Goal: Task Accomplishment & Management: Complete application form

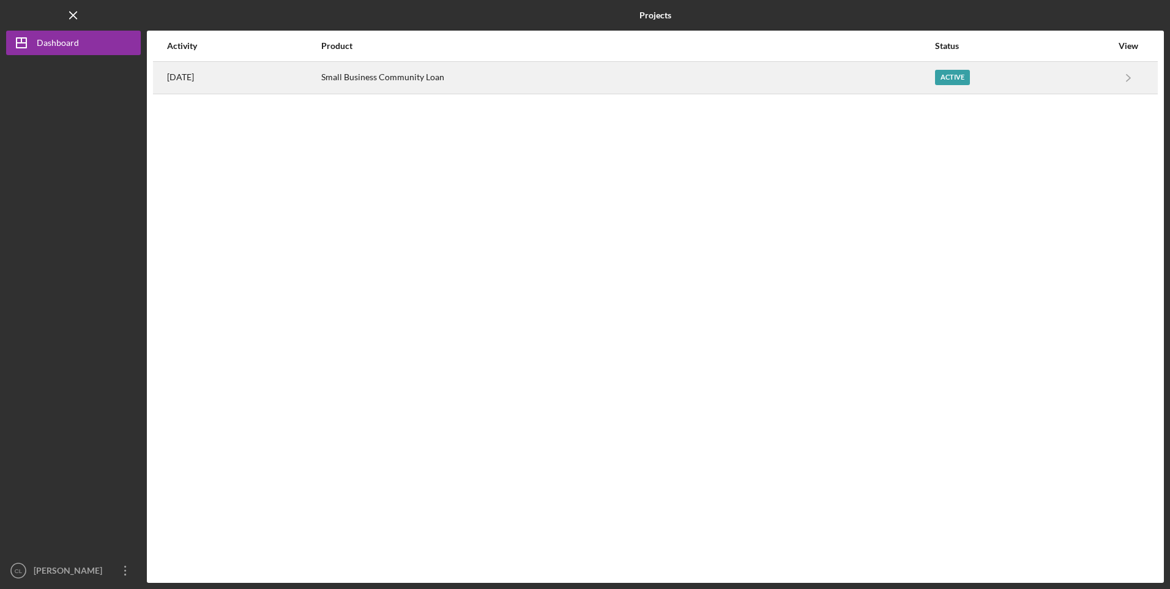
click at [246, 74] on div "[DATE]" at bounding box center [243, 77] width 153 height 31
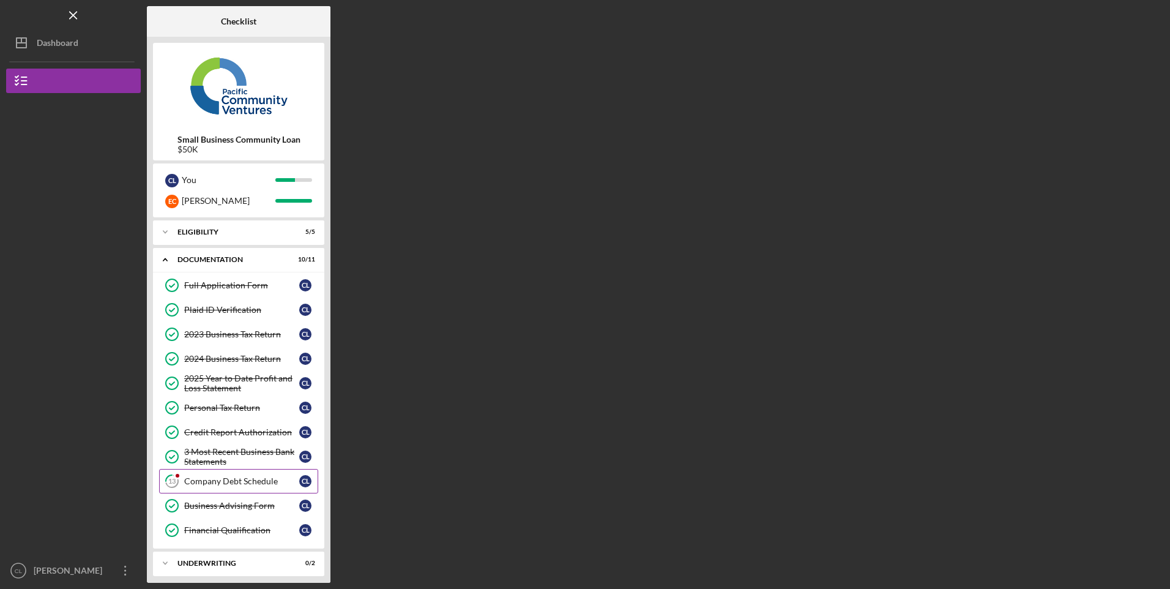
click at [218, 485] on div "Company Debt Schedule" at bounding box center [241, 481] width 115 height 10
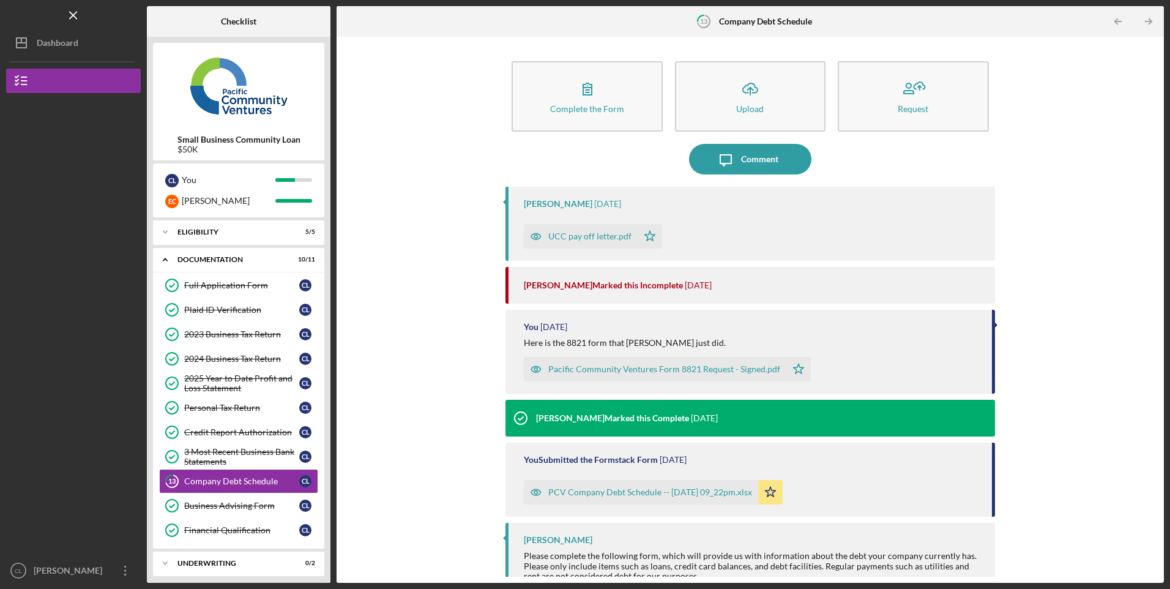
click at [613, 486] on div "PCV Company Debt Schedule -- [DATE] 09_22pm.xlsx" at bounding box center [641, 492] width 234 height 24
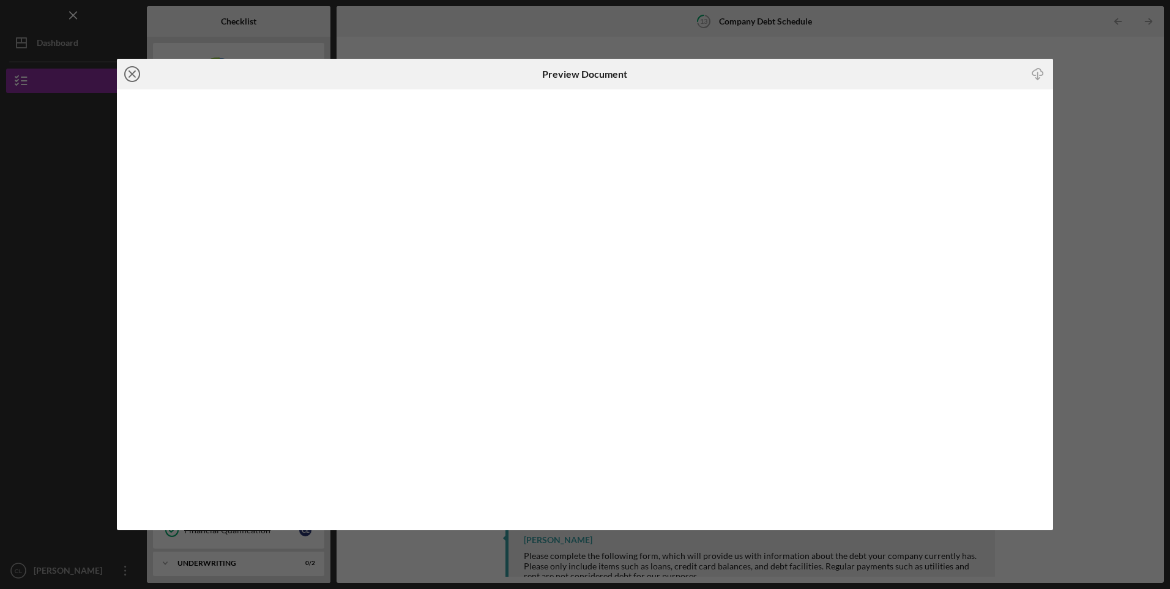
click at [136, 75] on icon "Icon/Close" at bounding box center [132, 74] width 31 height 31
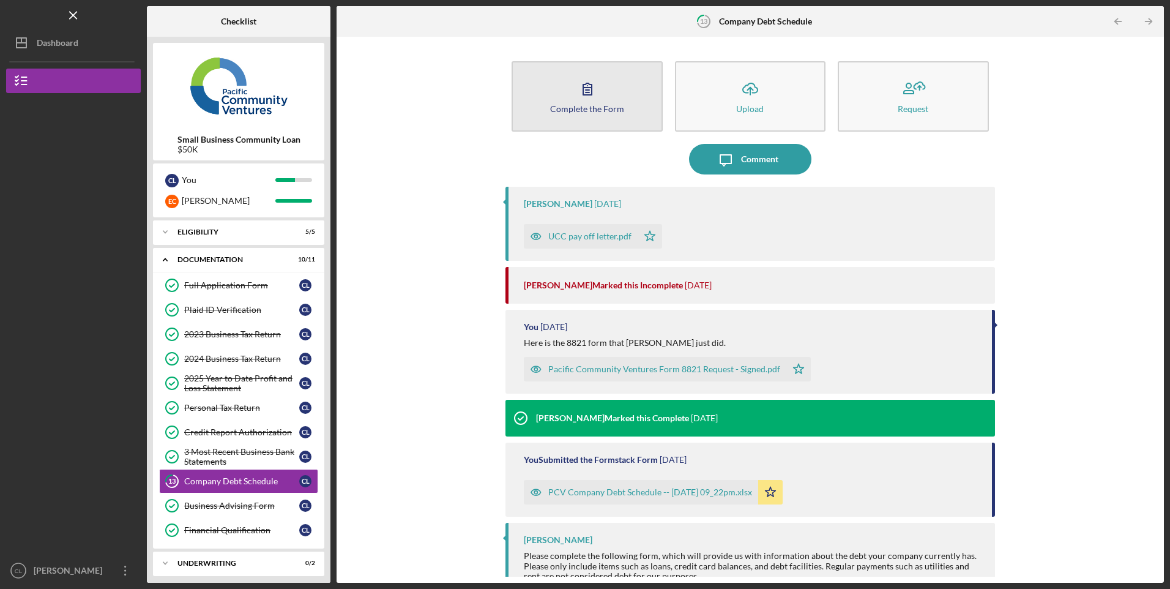
click at [644, 92] on button "Complete the Form Form" at bounding box center [587, 96] width 151 height 70
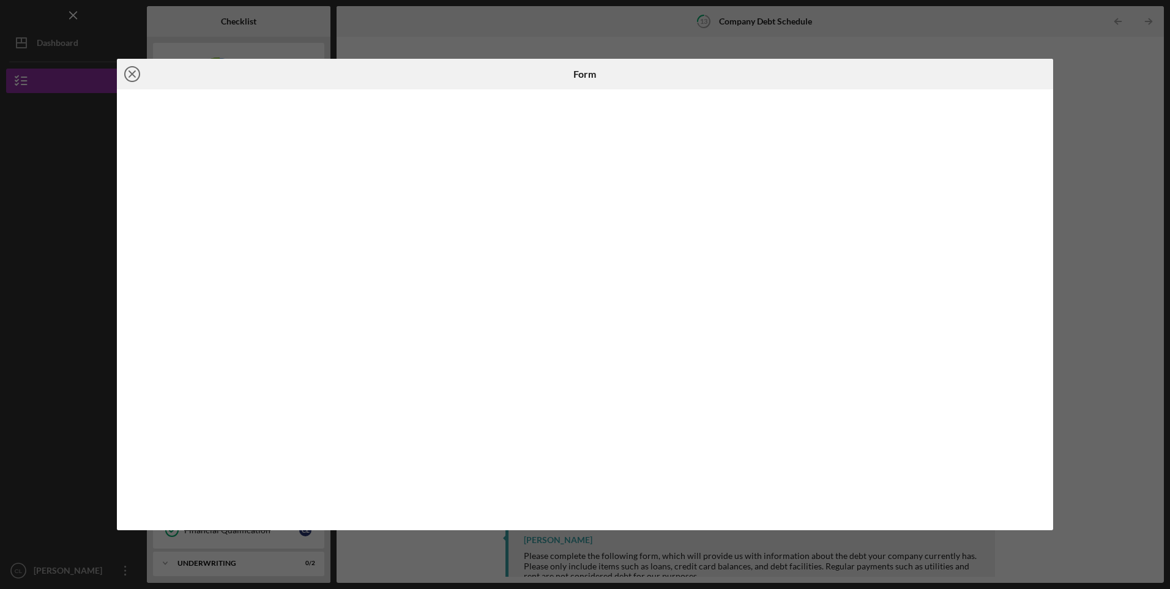
click at [138, 76] on icon "Icon/Close" at bounding box center [132, 74] width 31 height 31
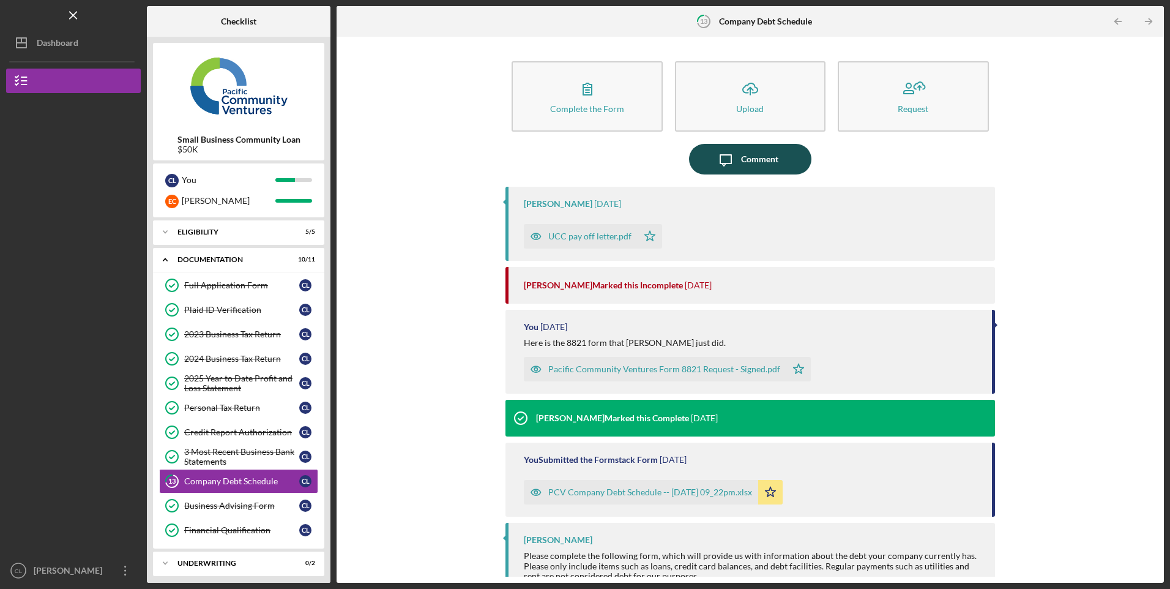
click at [742, 159] on div "Comment" at bounding box center [759, 159] width 37 height 31
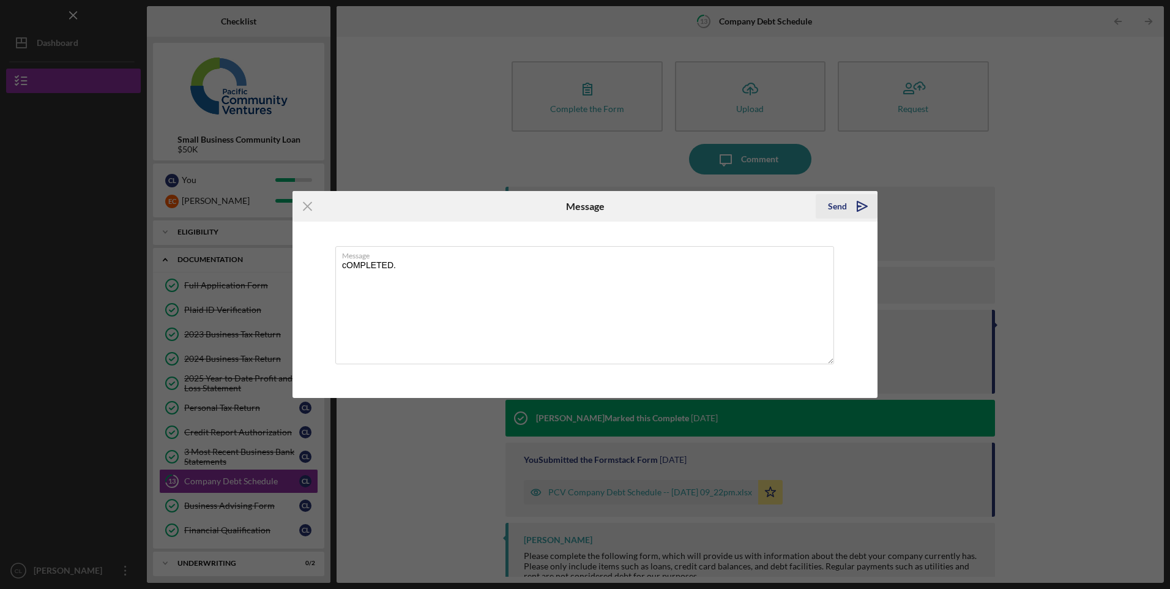
type textarea "cOMPLETED."
click at [836, 204] on div "Send" at bounding box center [837, 206] width 19 height 24
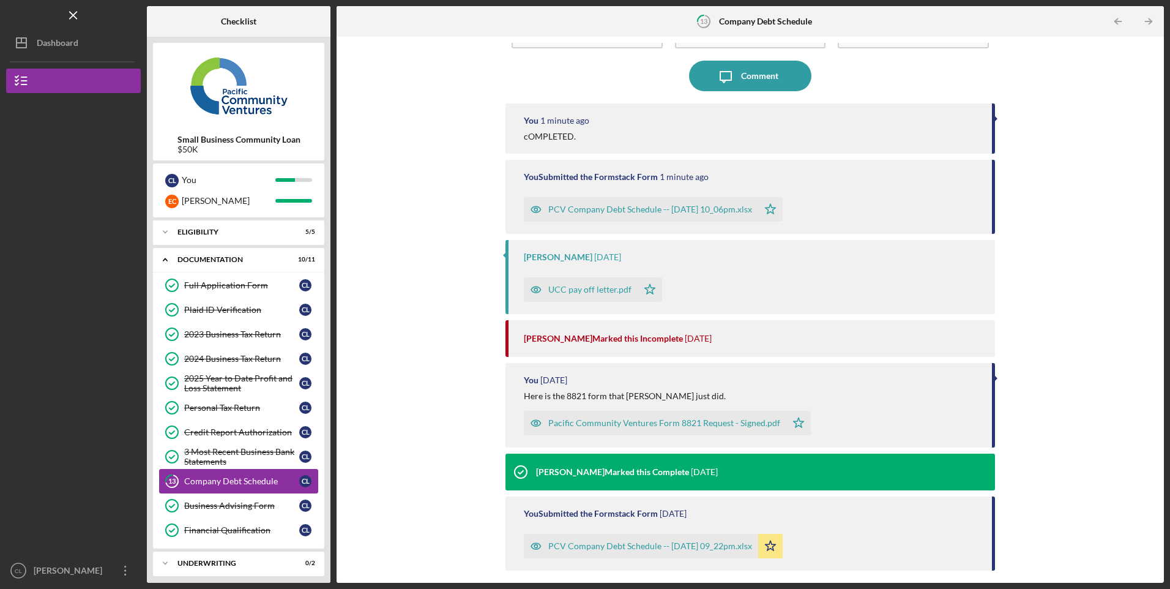
scroll to position [156, 0]
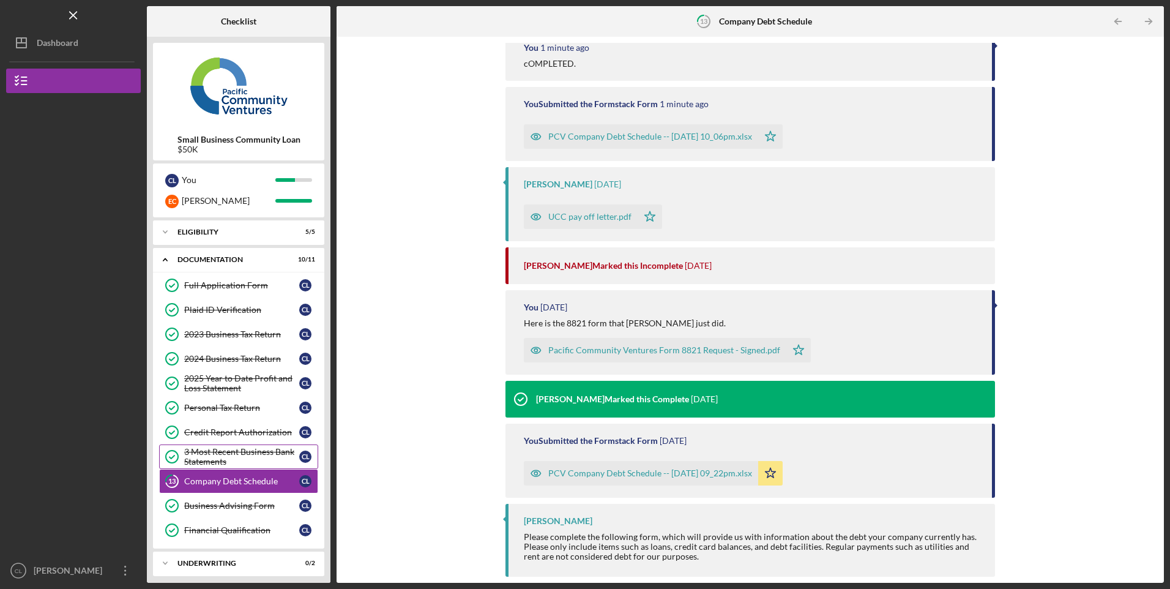
click at [234, 459] on div "3 Most Recent Business Bank Statements" at bounding box center [241, 457] width 115 height 20
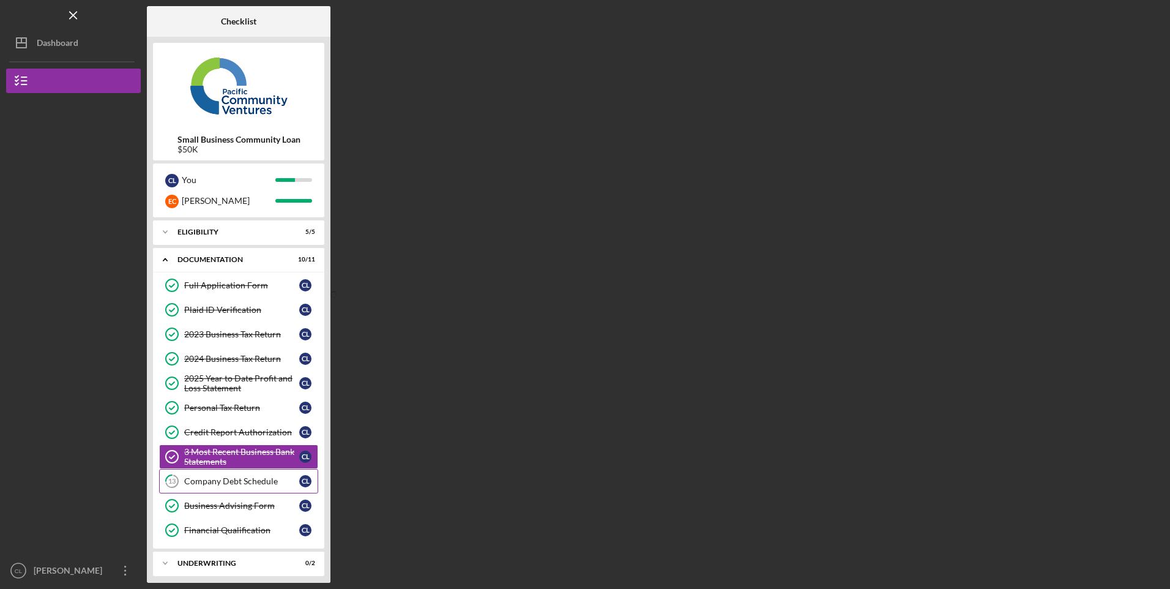
click at [231, 482] on div "Company Debt Schedule" at bounding box center [241, 481] width 115 height 10
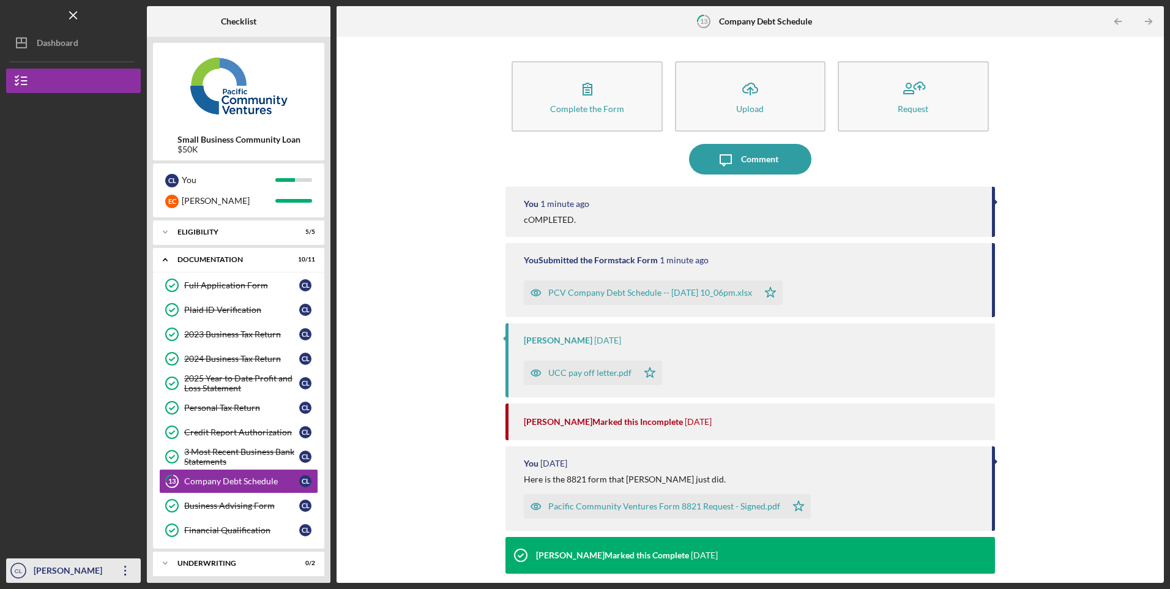
click at [62, 578] on div "[PERSON_NAME]" at bounding box center [71, 572] width 80 height 28
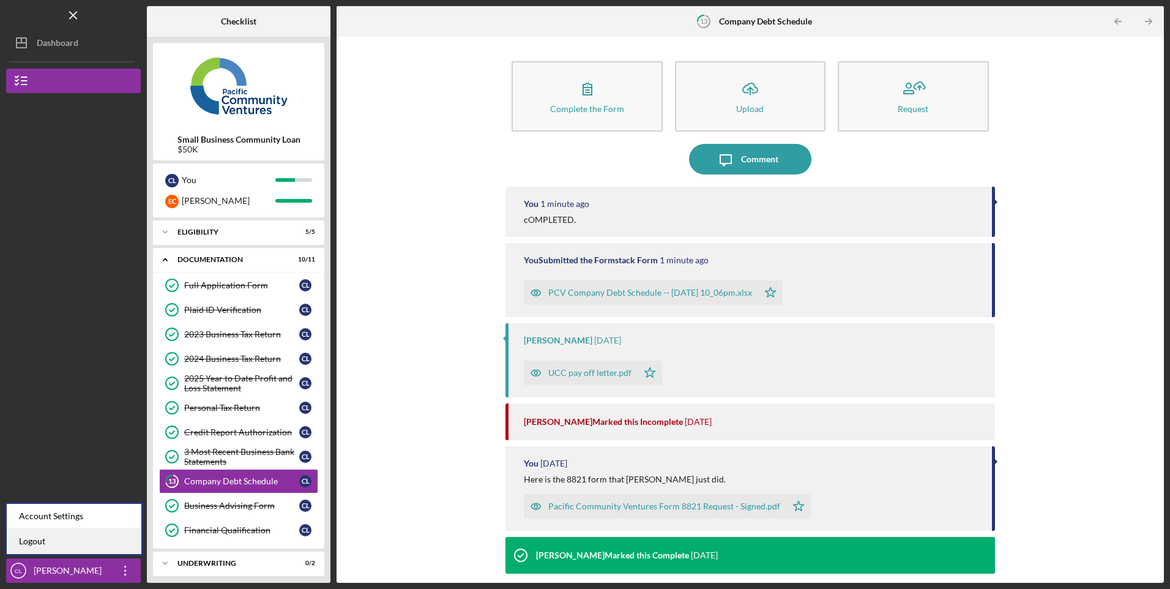
click at [32, 538] on link "Logout" at bounding box center [74, 541] width 135 height 25
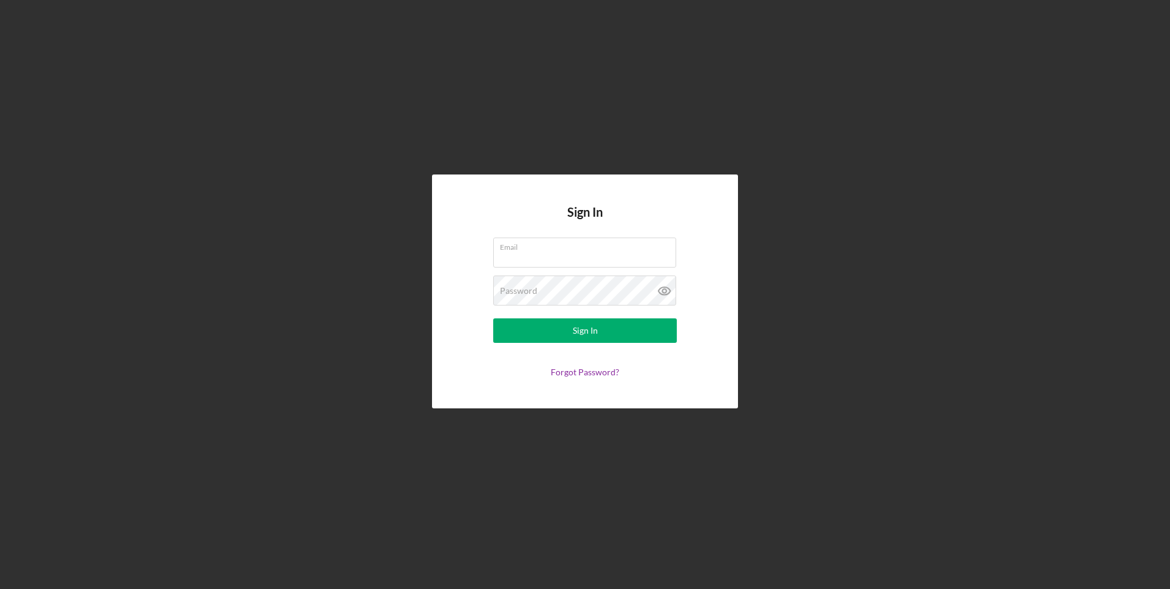
type input "[EMAIL_ADDRESS][DOMAIN_NAME]"
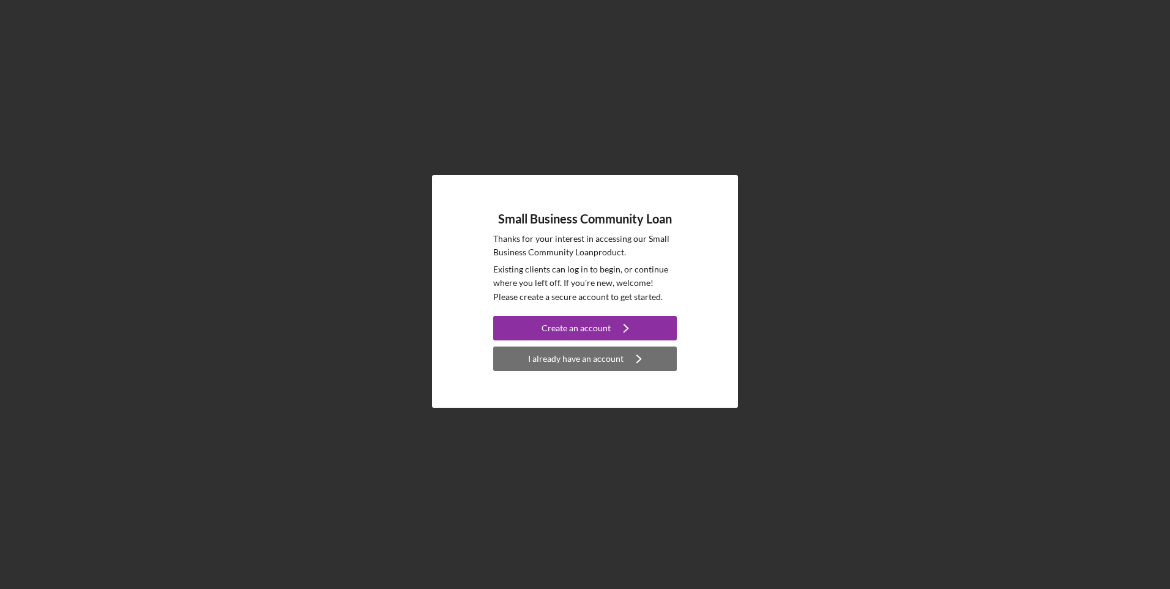
click at [589, 360] on div "I already have an account" at bounding box center [575, 358] width 95 height 24
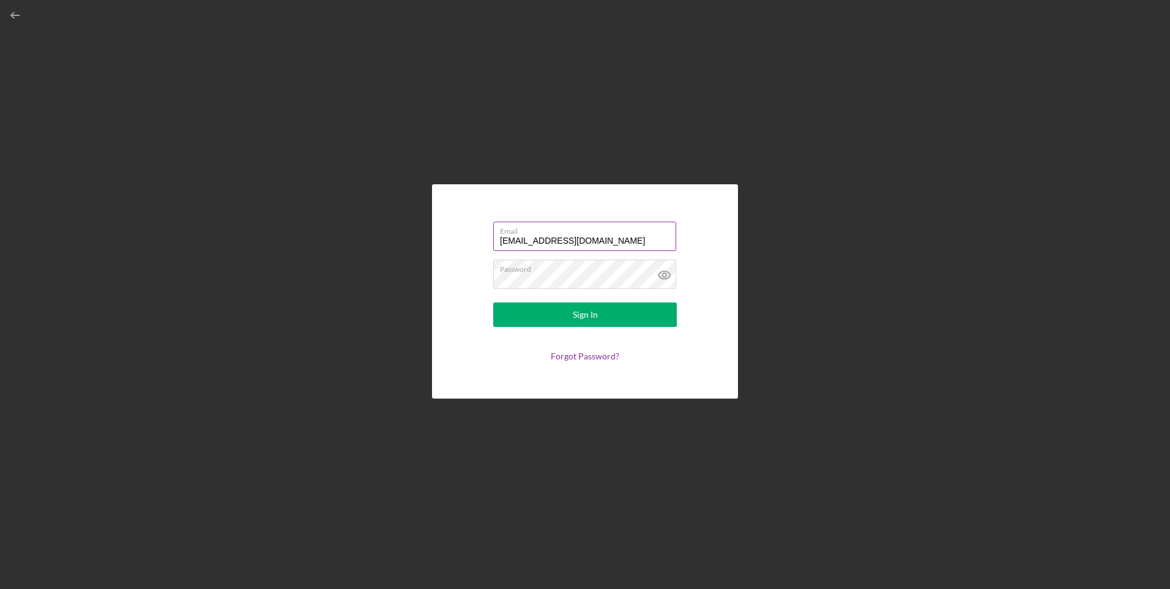
click at [589, 241] on input "[EMAIL_ADDRESS][DOMAIN_NAME]" at bounding box center [584, 235] width 183 height 29
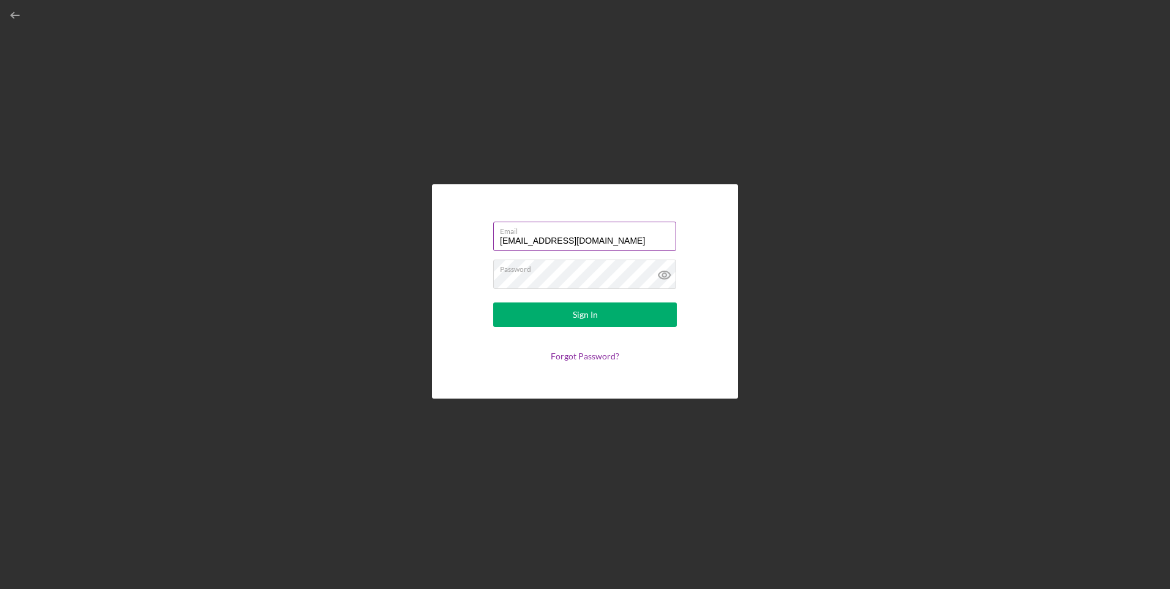
click at [589, 241] on input "[EMAIL_ADDRESS][DOMAIN_NAME]" at bounding box center [584, 235] width 183 height 29
type input "n"
type input "nateantwine82@gmail.com"
click at [590, 311] on div "Sign In" at bounding box center [585, 314] width 25 height 24
